Goal: Book appointment/travel/reservation

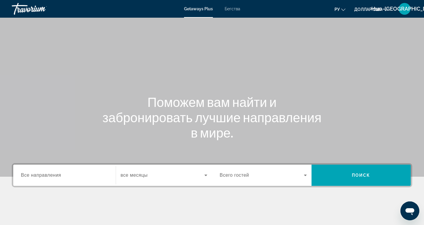
click at [234, 14] on div "Getaways Plus Бегства ру English Español Français Italiano Português русский до…" at bounding box center [212, 8] width 424 height 15
click at [232, 10] on font "Бегства" at bounding box center [233, 8] width 16 height 5
click at [54, 177] on span "Все направления" at bounding box center [41, 175] width 40 height 5
click at [54, 177] on input "Destination Все направления" at bounding box center [64, 175] width 87 height 7
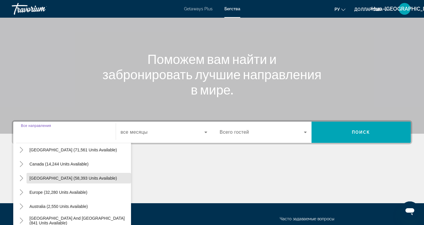
scroll to position [32, 0]
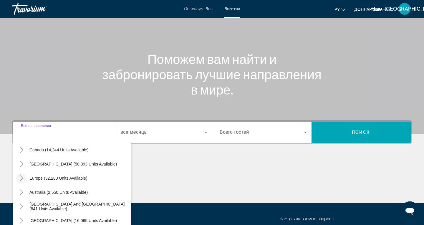
click at [18, 179] on mat-icon "Toggle Europe (32,280 units available)" at bounding box center [21, 178] width 10 height 10
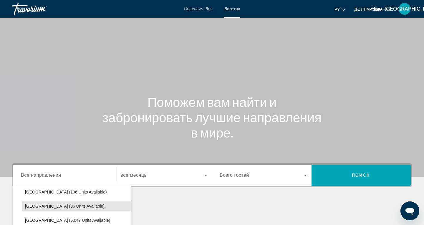
scroll to position [306, 0]
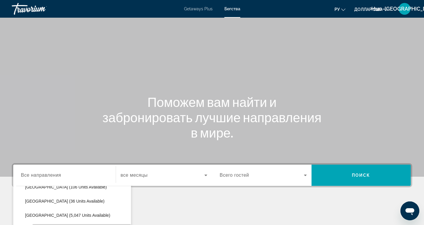
click at [93, 225] on span "Search widget" at bounding box center [81, 229] width 99 height 14
type input "**********"
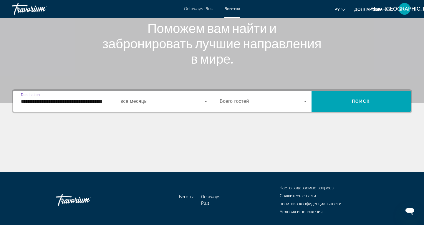
scroll to position [75, 0]
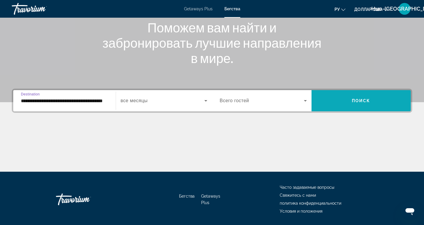
click at [355, 103] on span "Поиск" at bounding box center [361, 100] width 19 height 5
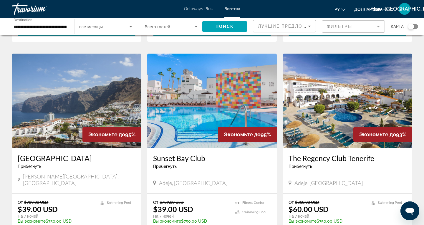
scroll to position [218, 0]
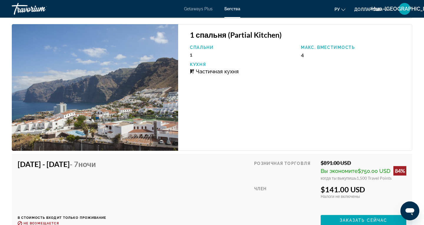
scroll to position [1019, 0]
click at [356, 219] on span "Заказать сейчас" at bounding box center [364, 220] width 48 height 5
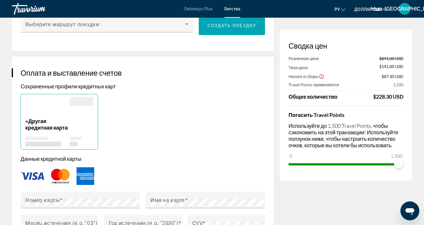
scroll to position [374, 0]
